Goal: Task Accomplishment & Management: Manage account settings

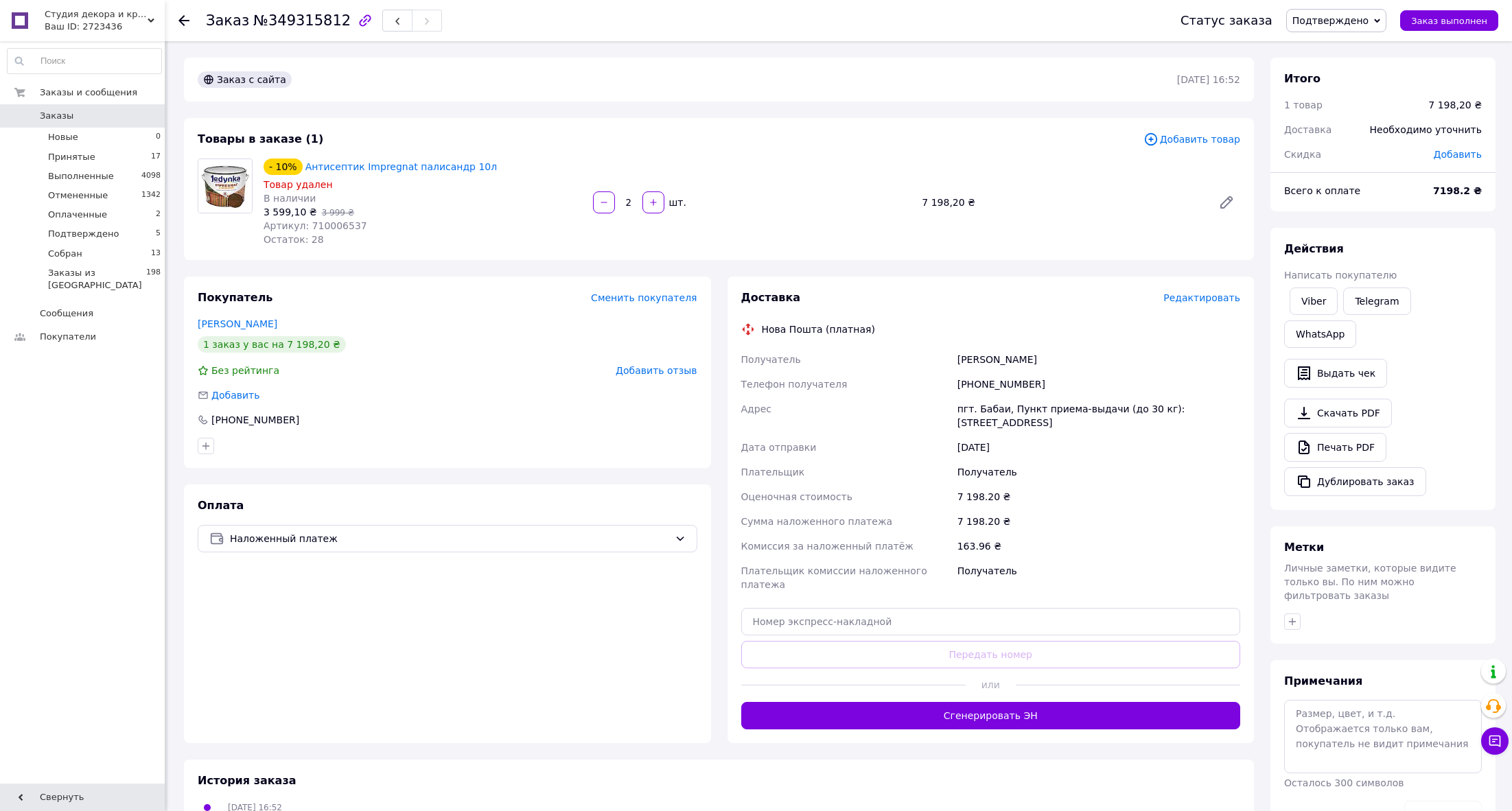
scroll to position [30, 0]
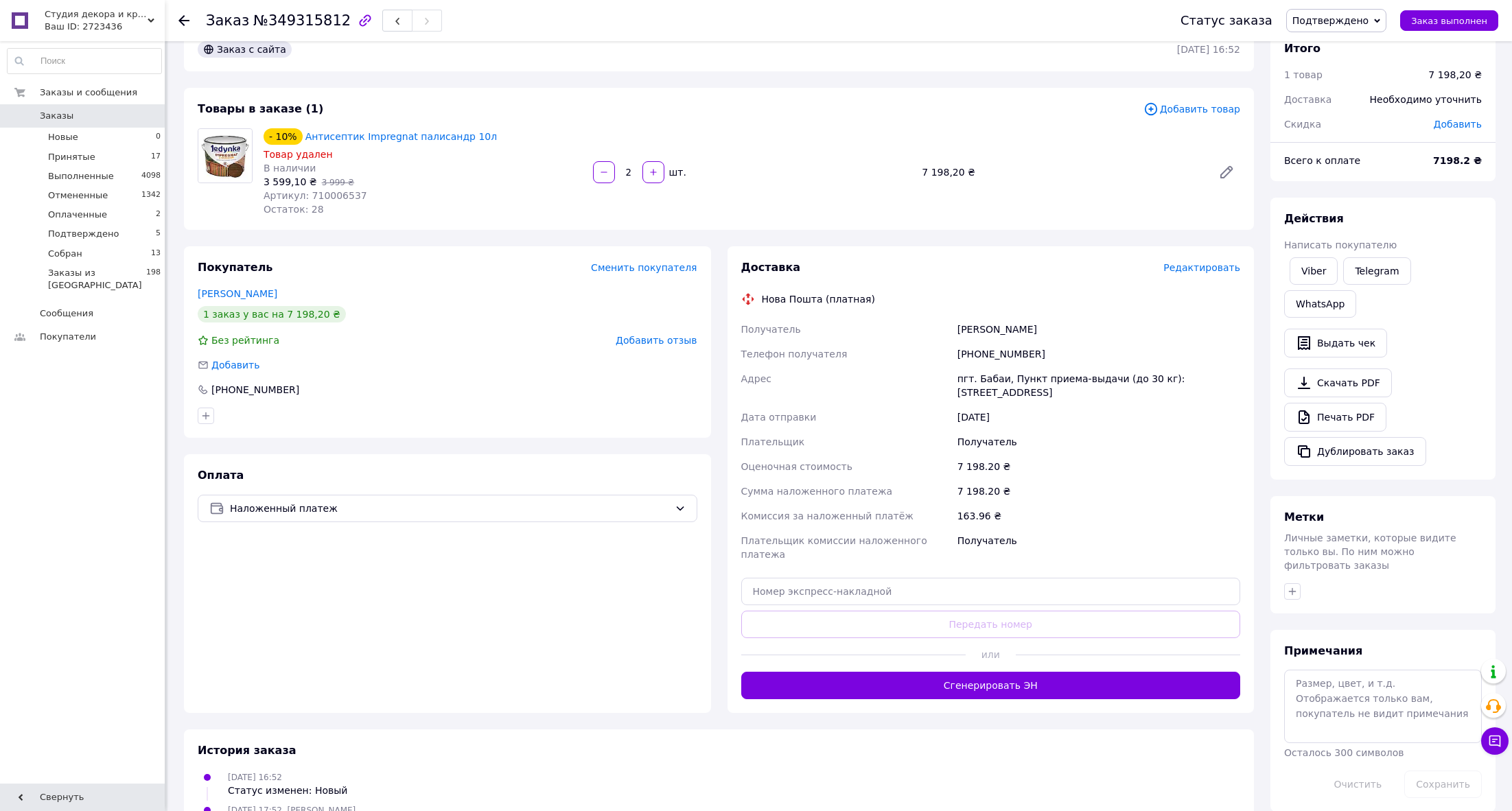
drag, startPoint x: 178, startPoint y: 22, endPoint x: 205, endPoint y: 31, distance: 28.5
click at [178, 22] on icon at bounding box center [184, 21] width 11 height 11
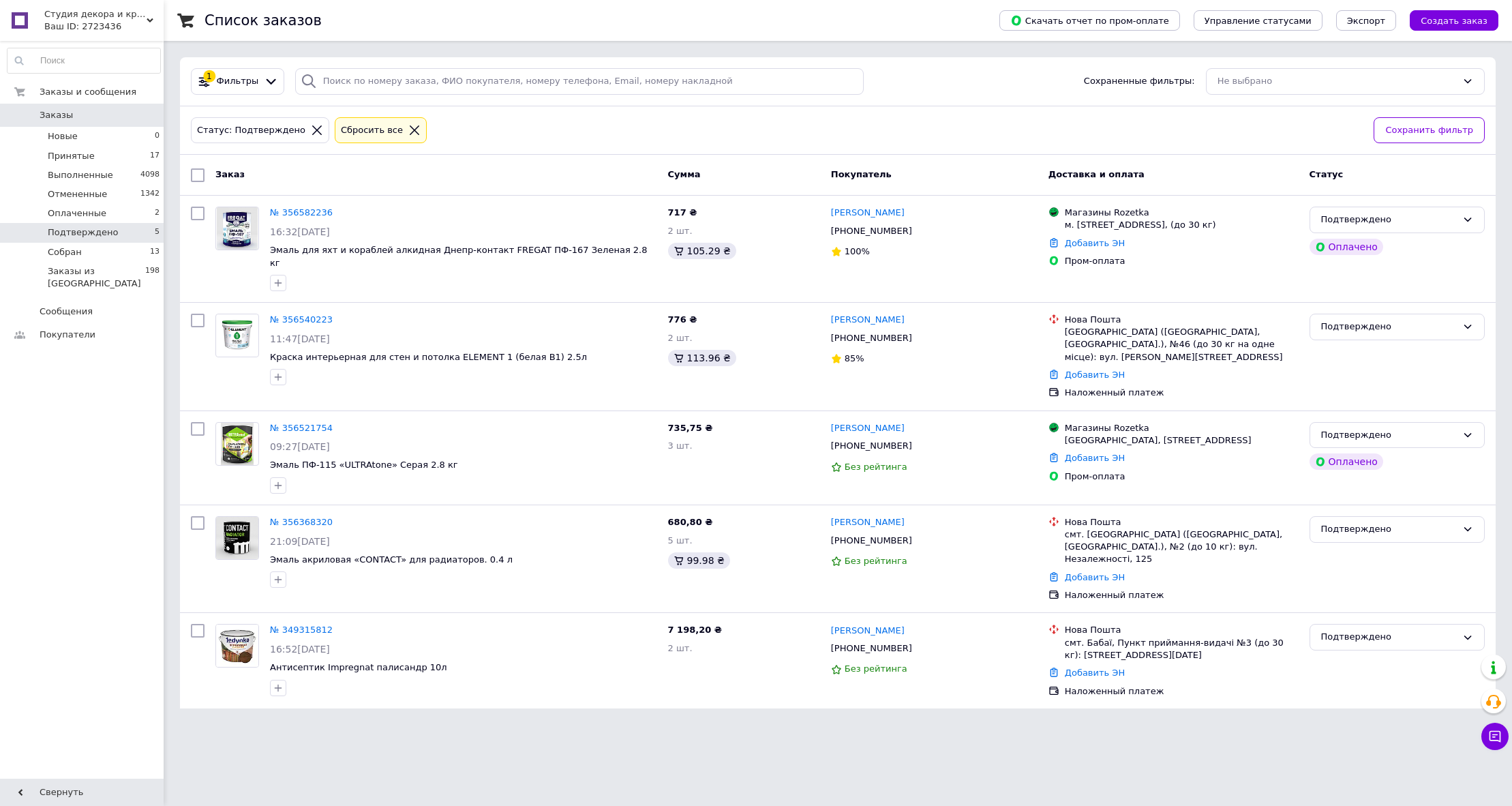
click at [79, 236] on span "Подтверждено" at bounding box center [83, 232] width 71 height 12
click at [408, 129] on icon at bounding box center [414, 130] width 12 height 12
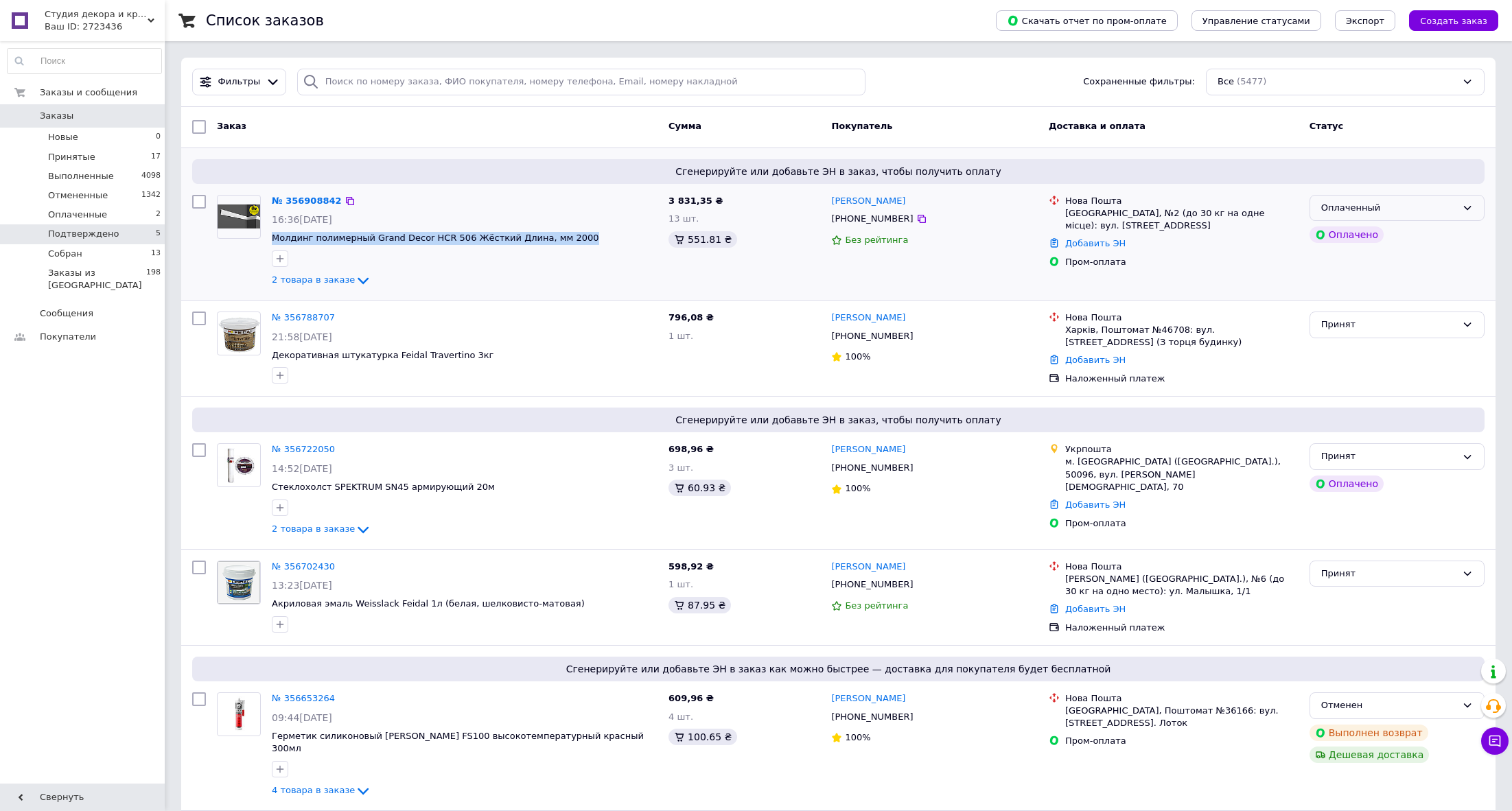
click at [1453, 207] on div "Оплаченный" at bounding box center [1389, 208] width 135 height 15
click at [1362, 242] on li "Принят" at bounding box center [1396, 236] width 173 height 25
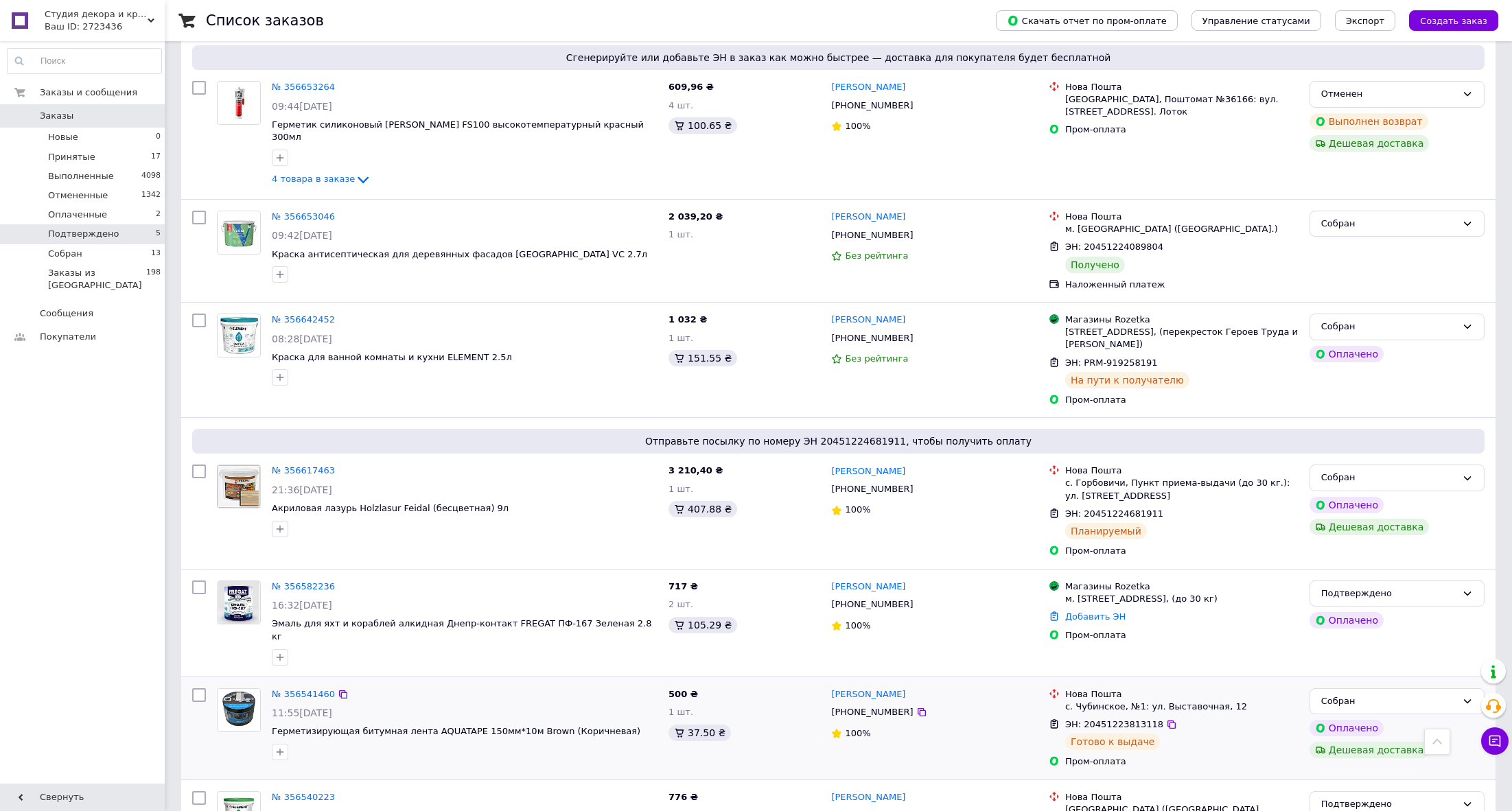
scroll to position [622, 0]
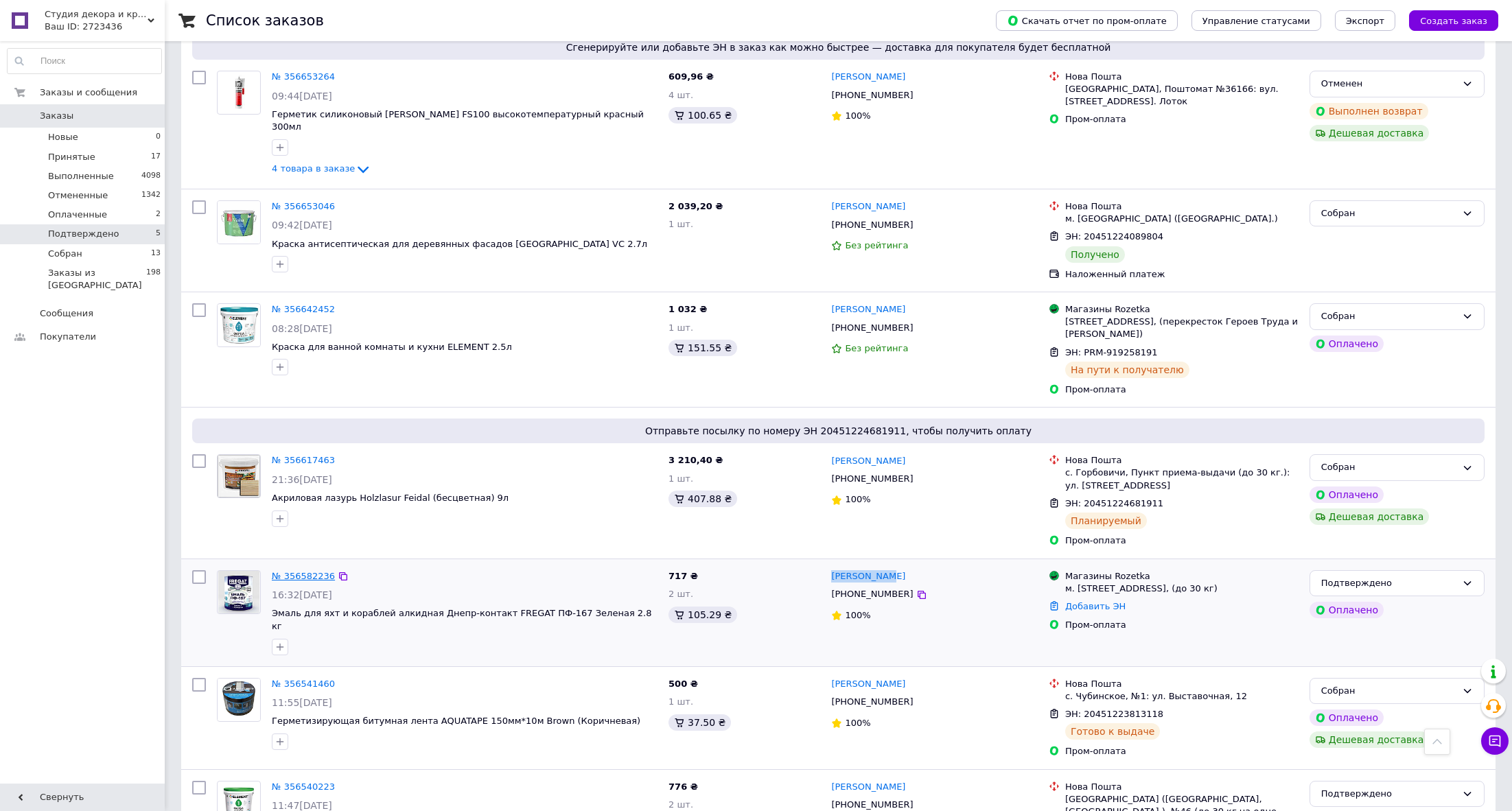
click at [311, 571] on link "№ 356582236" at bounding box center [303, 576] width 63 height 10
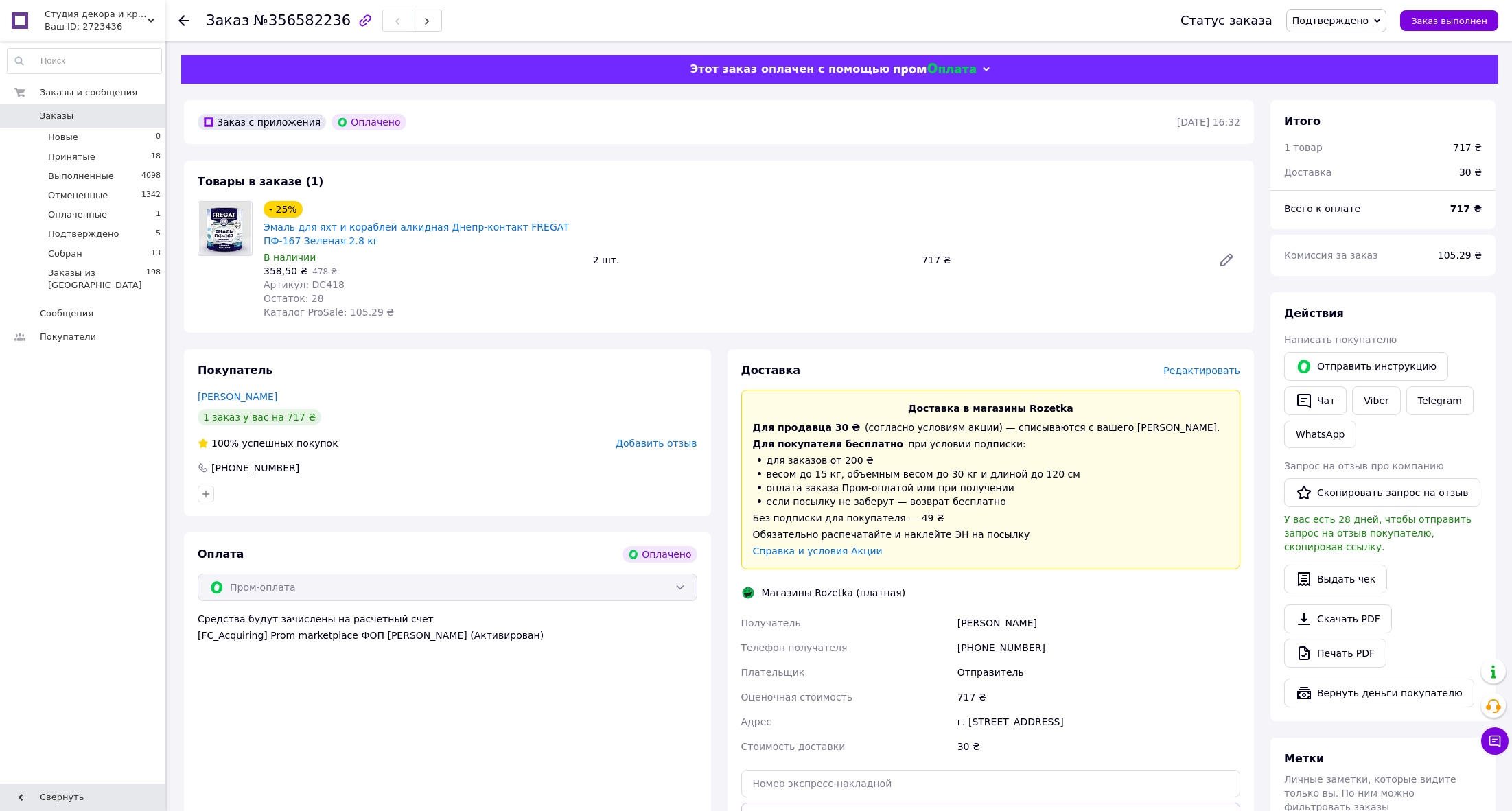
click at [178, 21] on use at bounding box center [184, 21] width 11 height 11
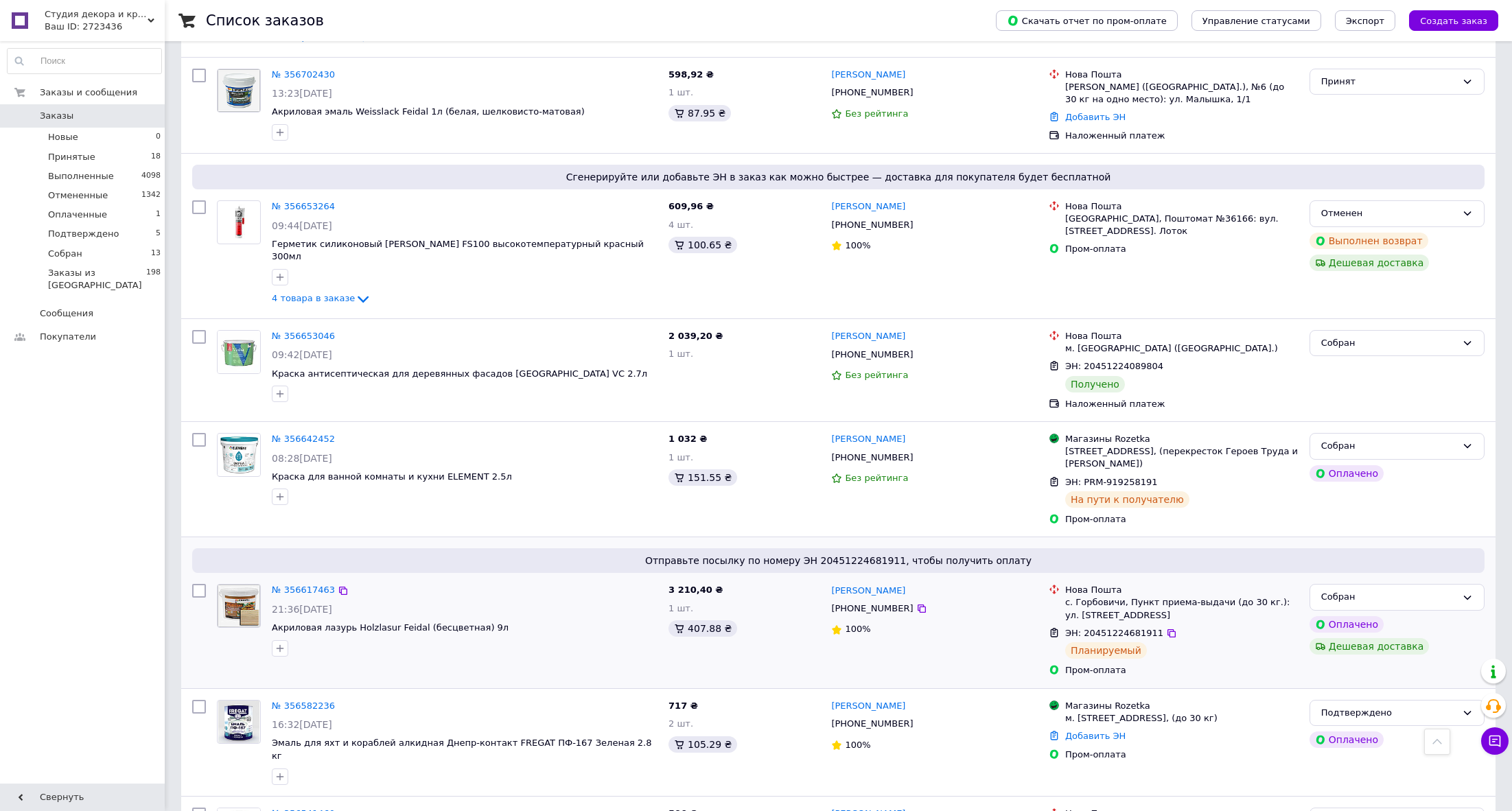
scroll to position [648, 0]
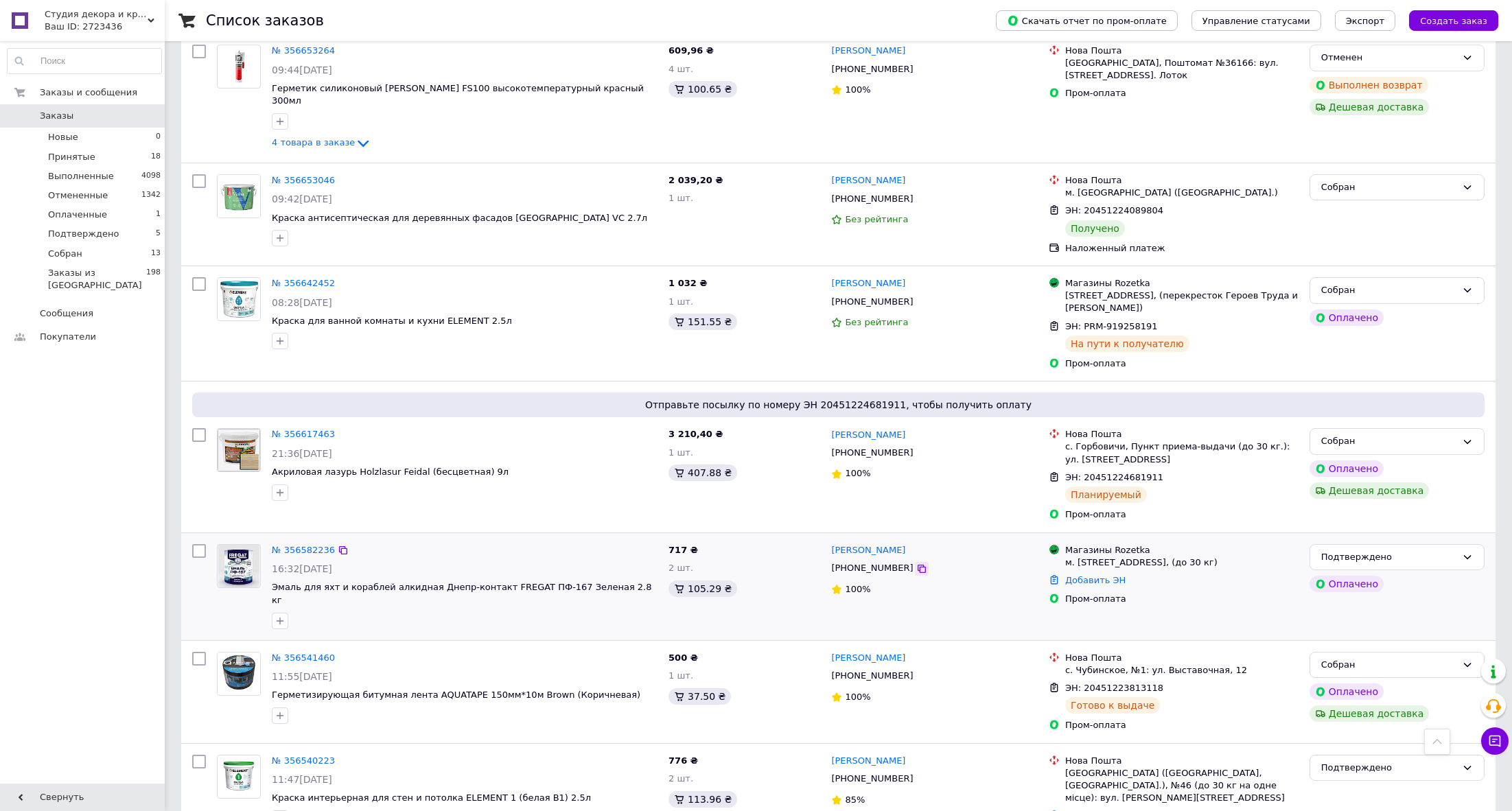
click at [916, 563] on icon at bounding box center [922, 569] width 11 height 11
click at [290, 545] on link "№ 356582236" at bounding box center [303, 550] width 63 height 10
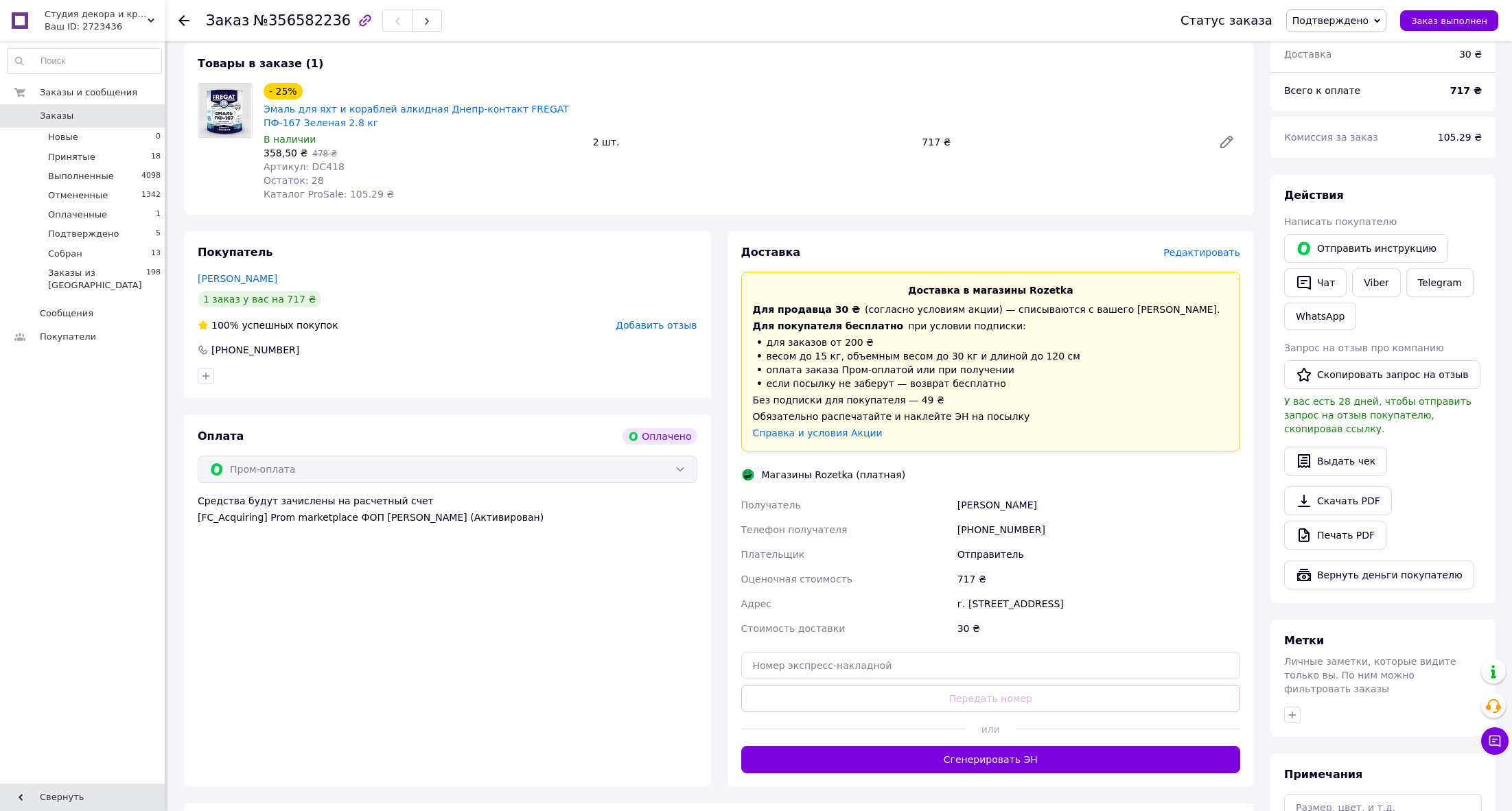
scroll to position [119, 0]
click at [997, 760] on button "Сгенерировать ЭН" at bounding box center [991, 759] width 500 height 27
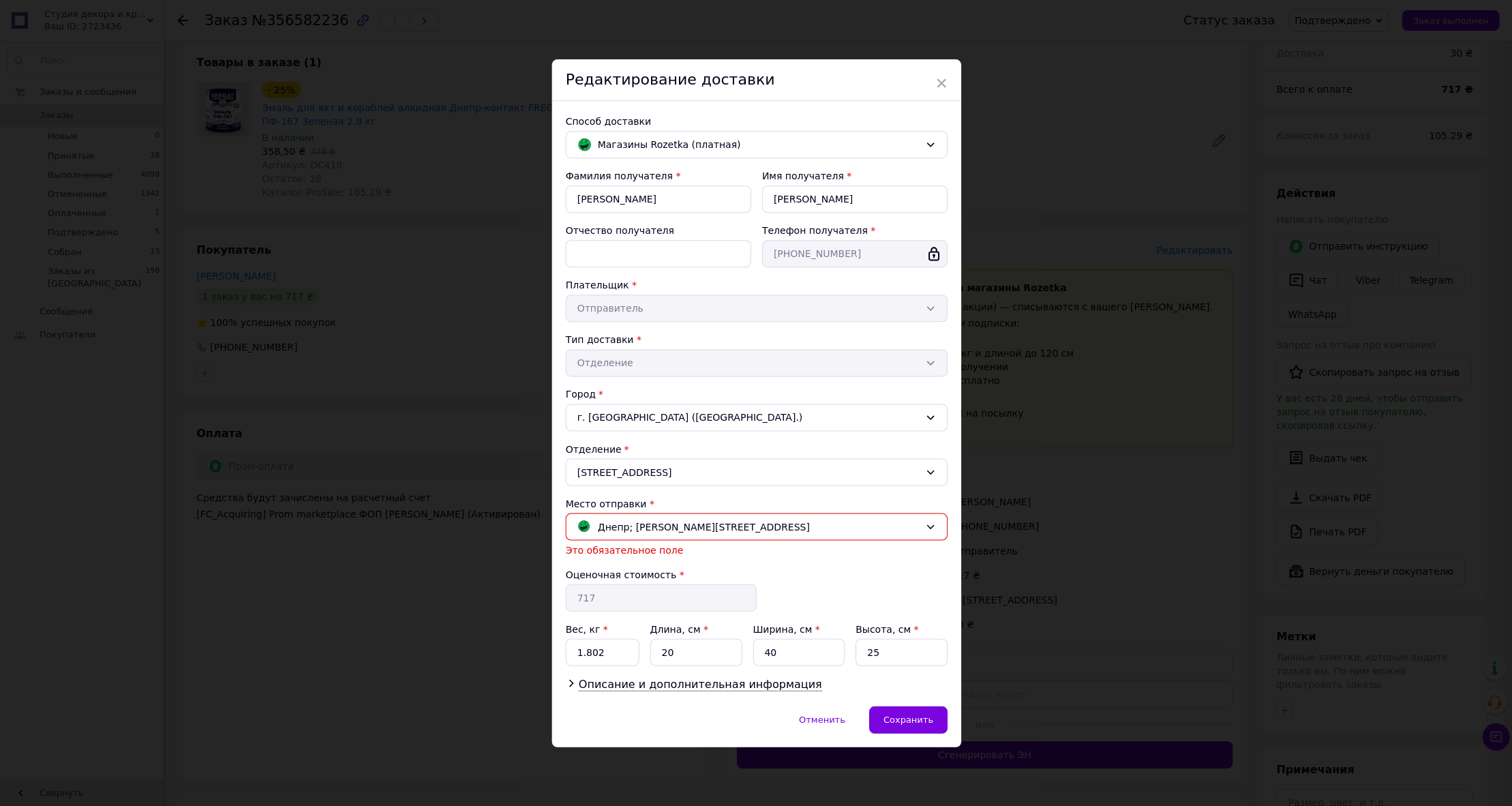
click at [990, 753] on div "× Редактирование доставки Способ доставки Магазины Rozetka (платная) Фамилия по…" at bounding box center [756, 403] width 1512 height 806
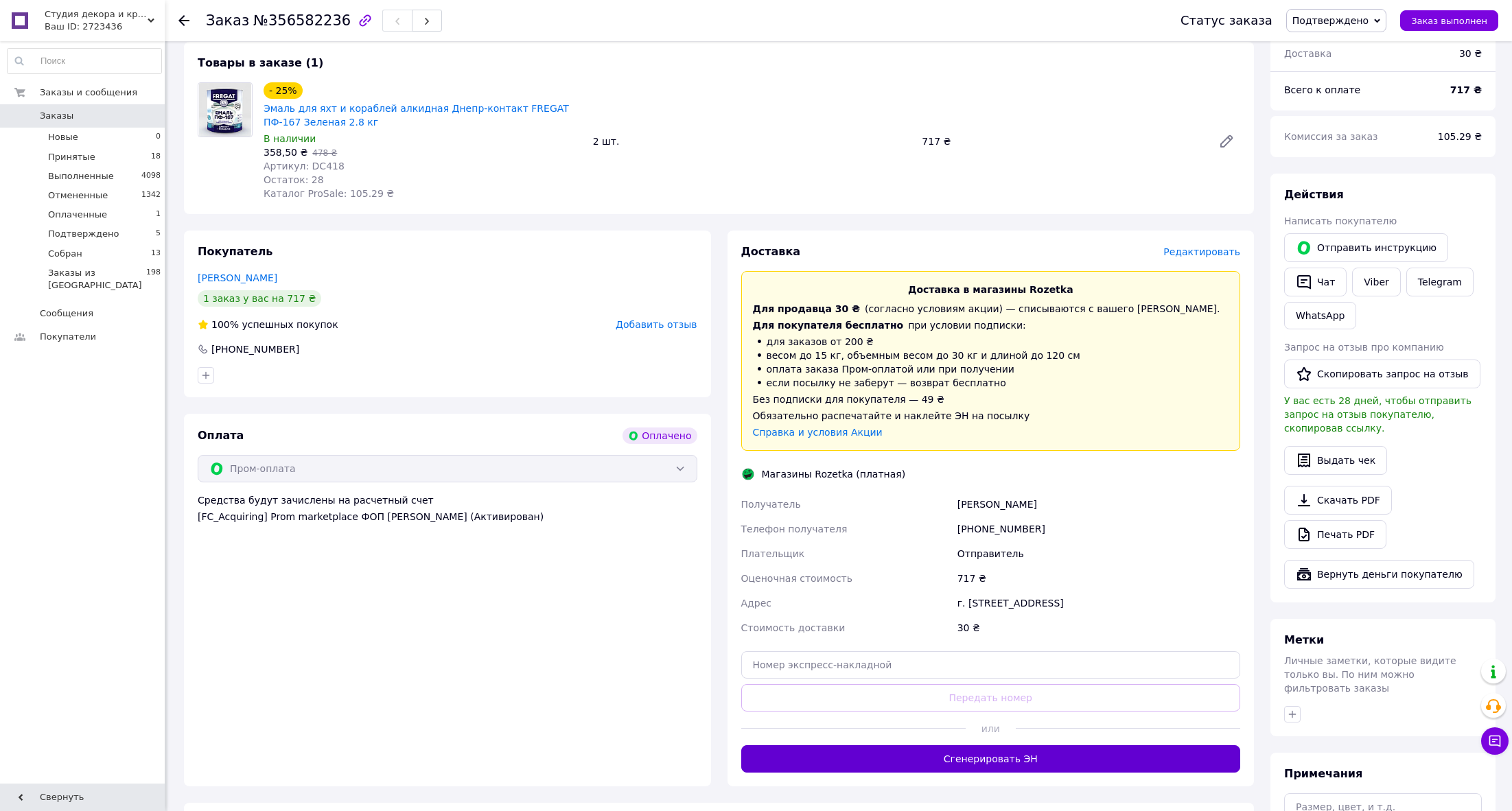
click at [992, 754] on button "Сгенерировать ЭН" at bounding box center [991, 759] width 500 height 27
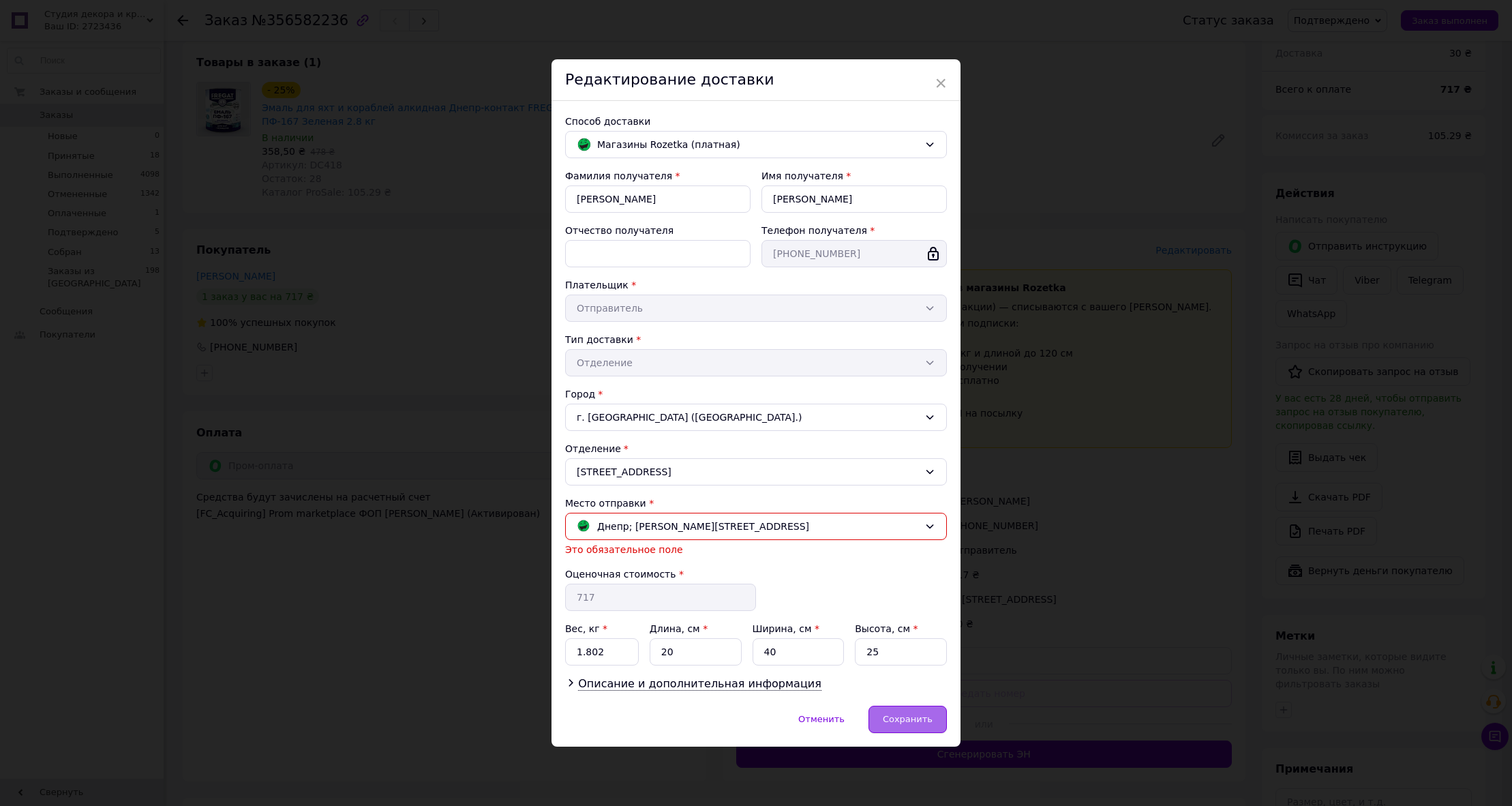
click at [915, 723] on span "Сохранить" at bounding box center [908, 719] width 50 height 10
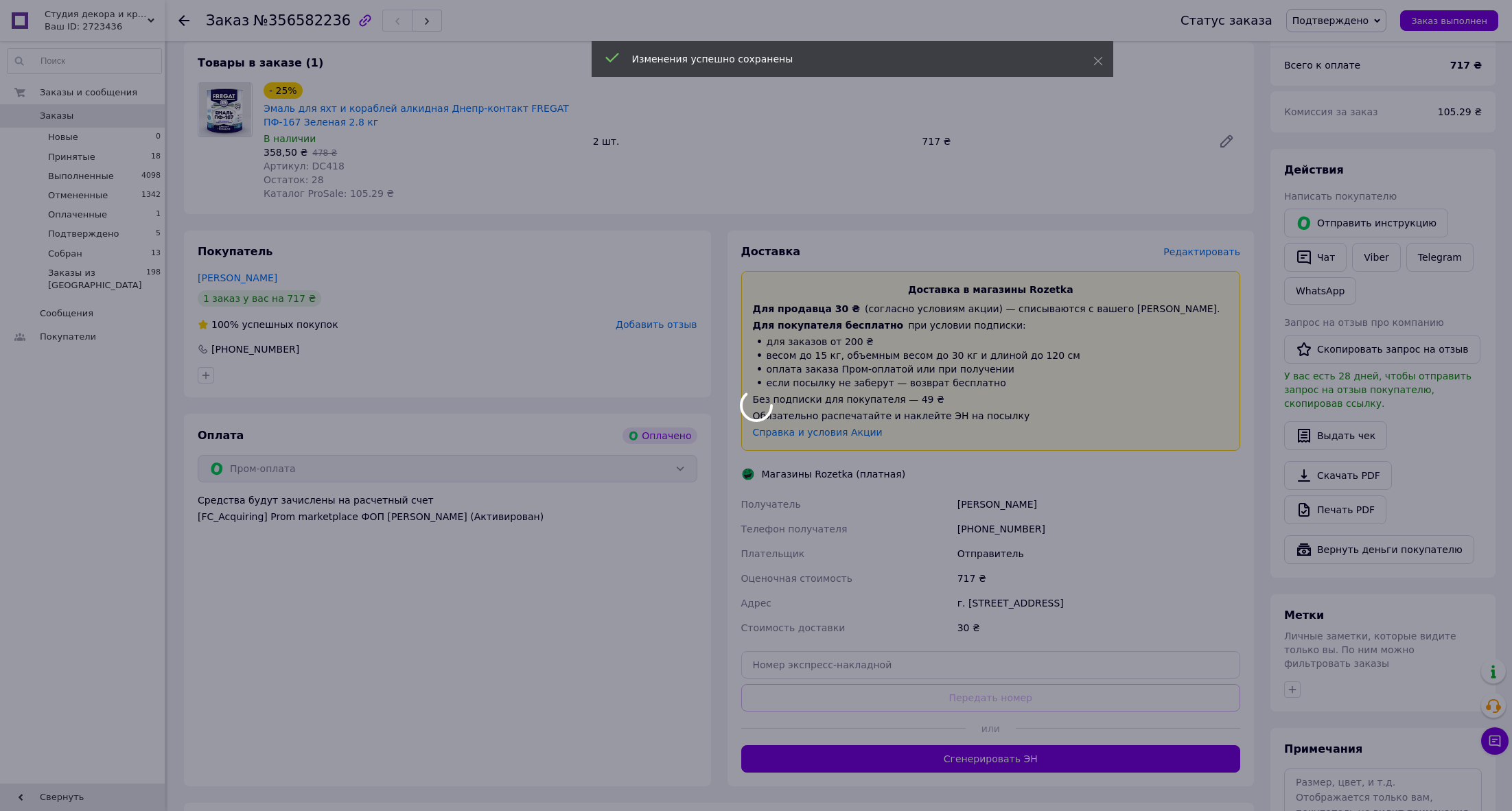
click at [1014, 754] on div at bounding box center [756, 405] width 1512 height 811
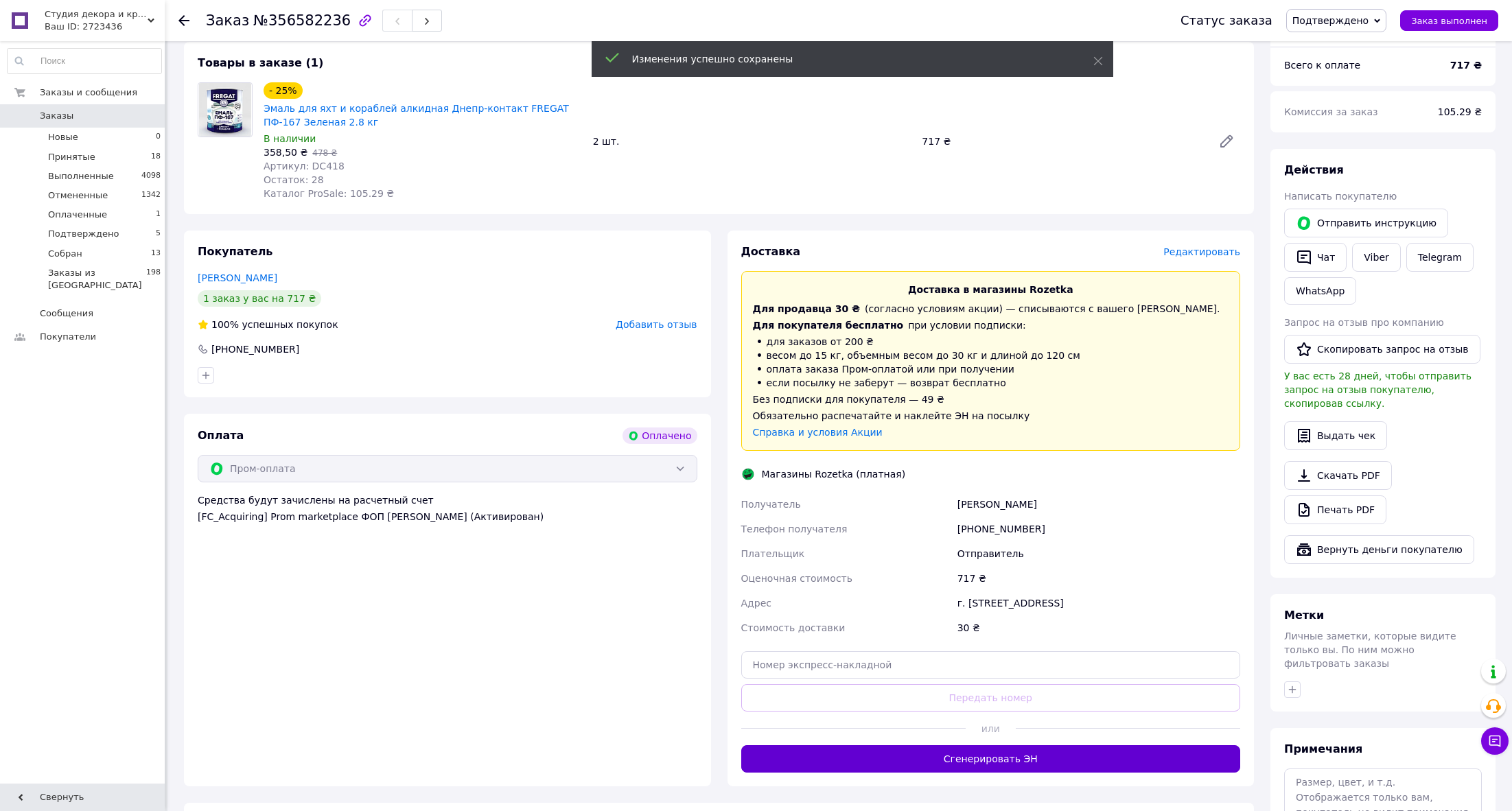
click at [1014, 755] on button "Сгенерировать ЭН" at bounding box center [991, 759] width 500 height 27
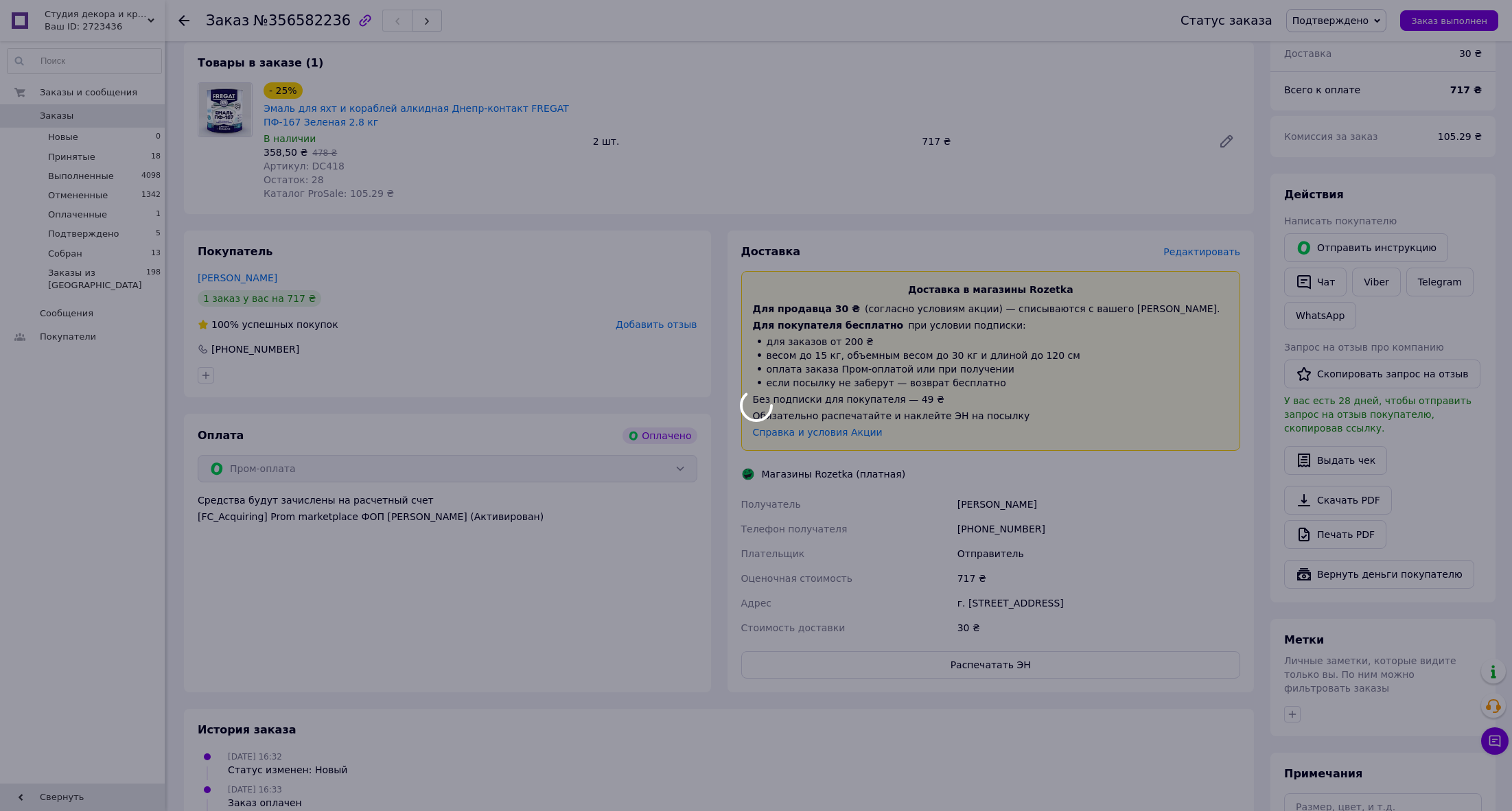
click at [1011, 659] on div at bounding box center [756, 405] width 1512 height 811
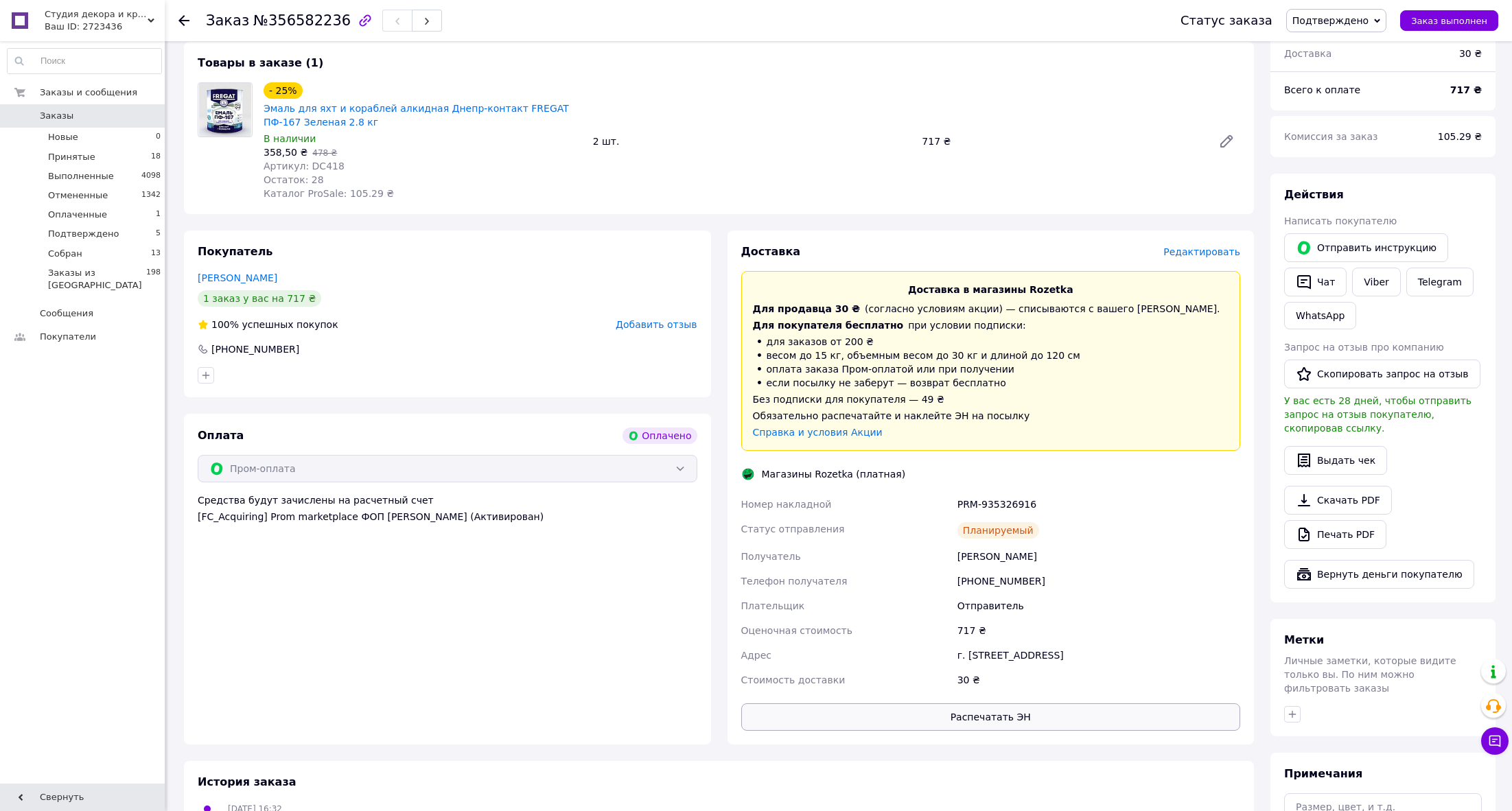
click at [1012, 719] on button "Распечатать ЭН" at bounding box center [991, 716] width 500 height 27
drag, startPoint x: 176, startPoint y: 15, endPoint x: 183, endPoint y: 17, distance: 7.3
click at [178, 15] on div "Заказ №356582236 Статус заказа Подтверждено Принят Выполнен Отменен Оплаченный …" at bounding box center [838, 20] width 1347 height 41
click at [186, 24] on icon at bounding box center [184, 21] width 11 height 11
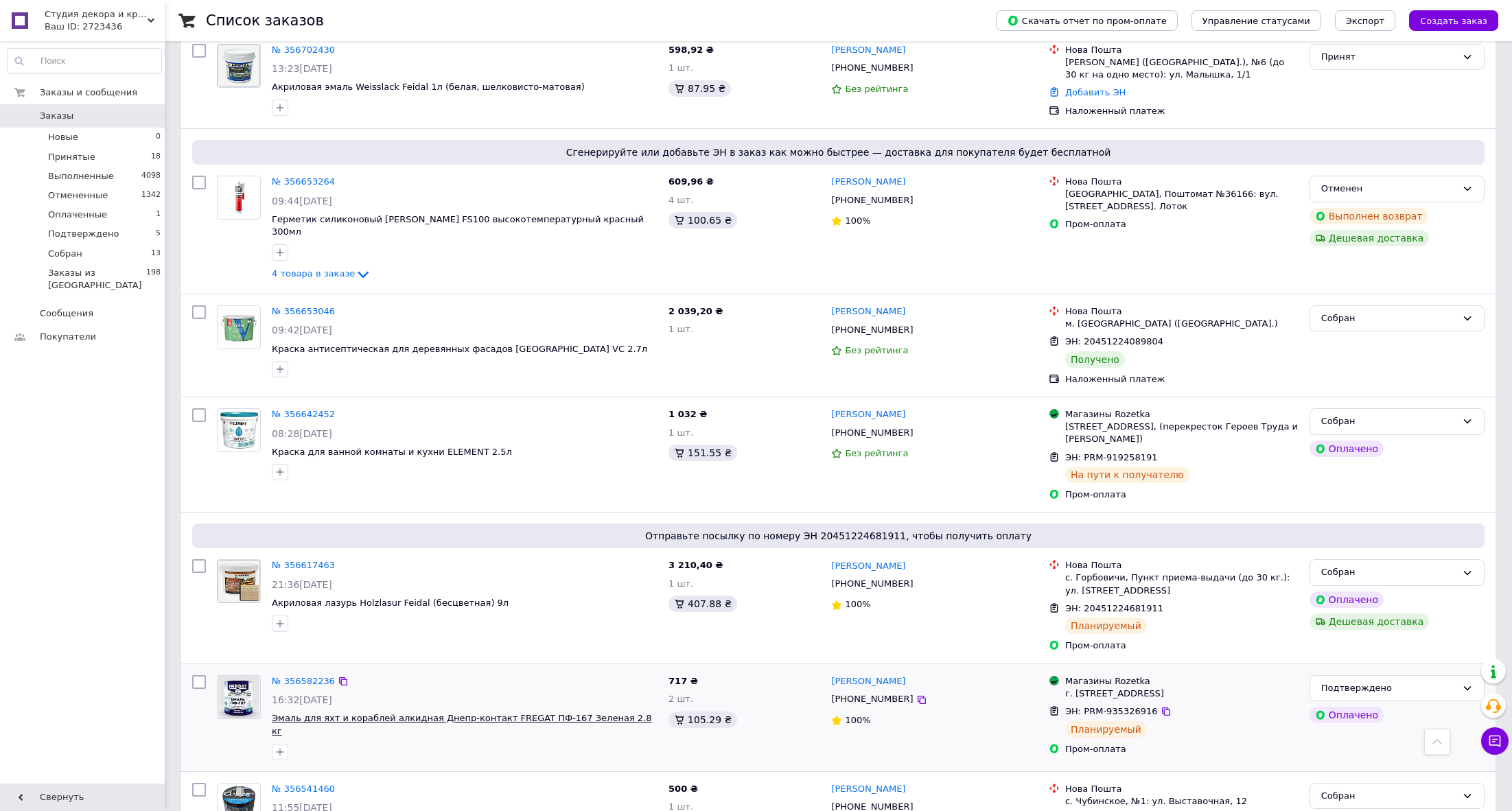
scroll to position [580, 0]
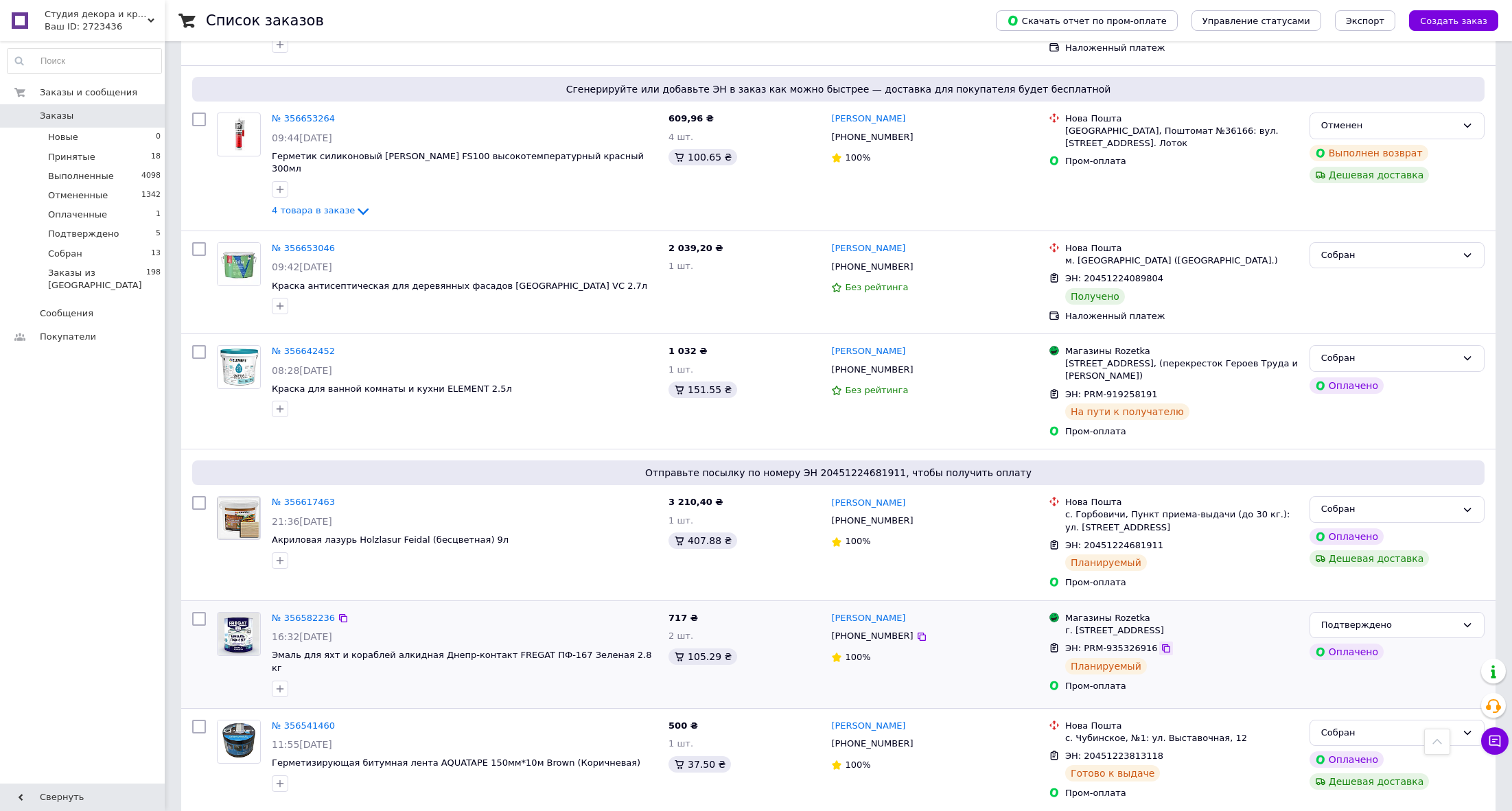
click at [1162, 649] on icon at bounding box center [1166, 649] width 11 height 11
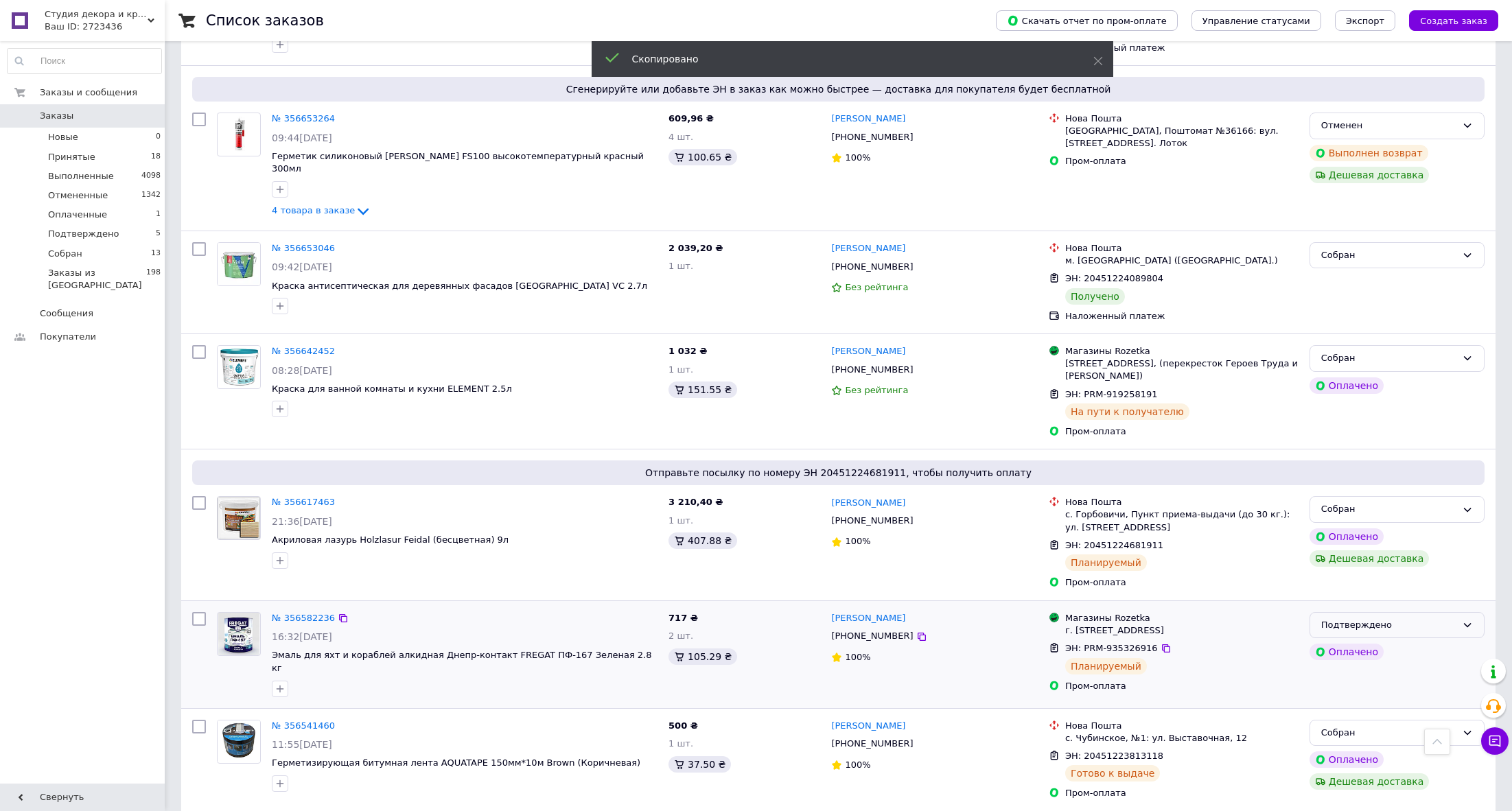
click at [1403, 618] on div "Подтверждено" at bounding box center [1389, 625] width 135 height 15
click at [1344, 730] on li "Собран" at bounding box center [1396, 743] width 173 height 25
